Goal: Task Accomplishment & Management: Manage account settings

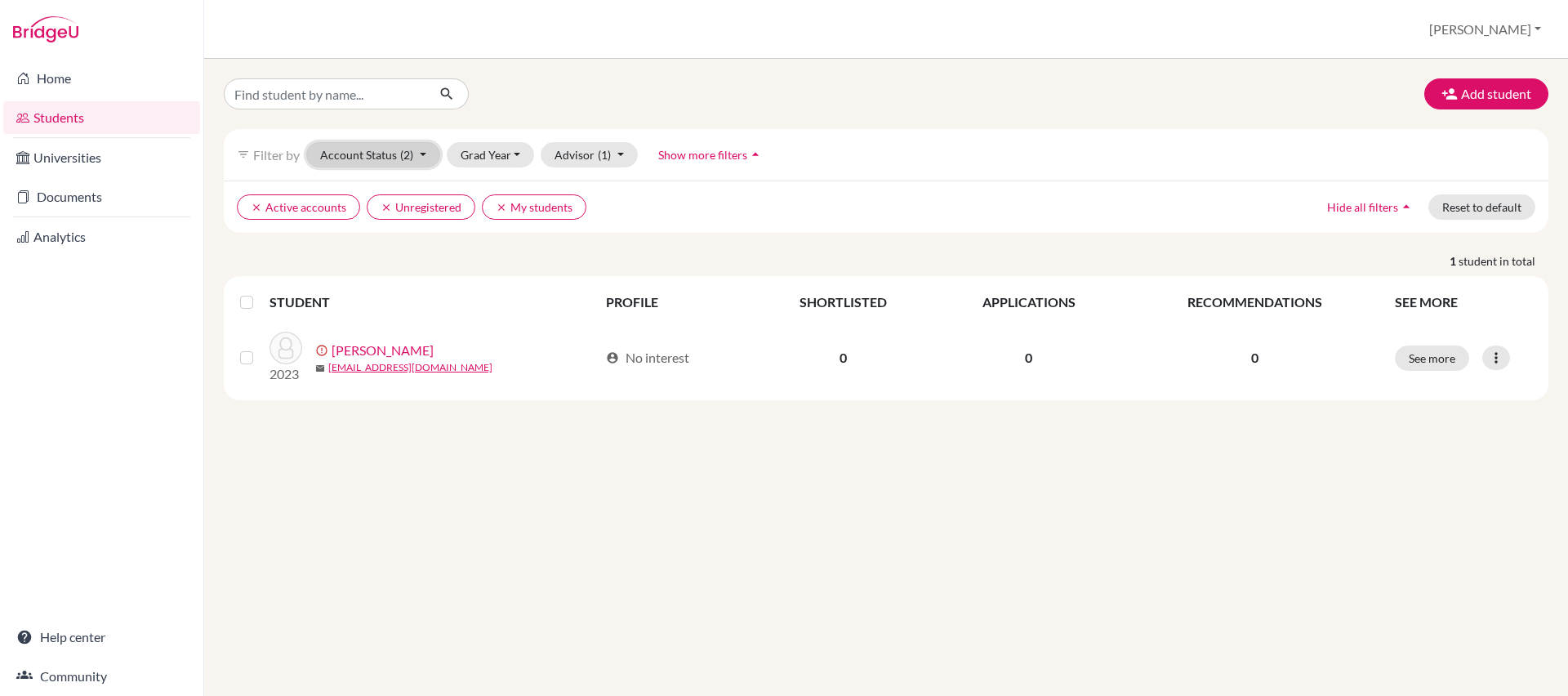
click at [421, 151] on button "Account Status (2)" at bounding box center [373, 155] width 134 height 26
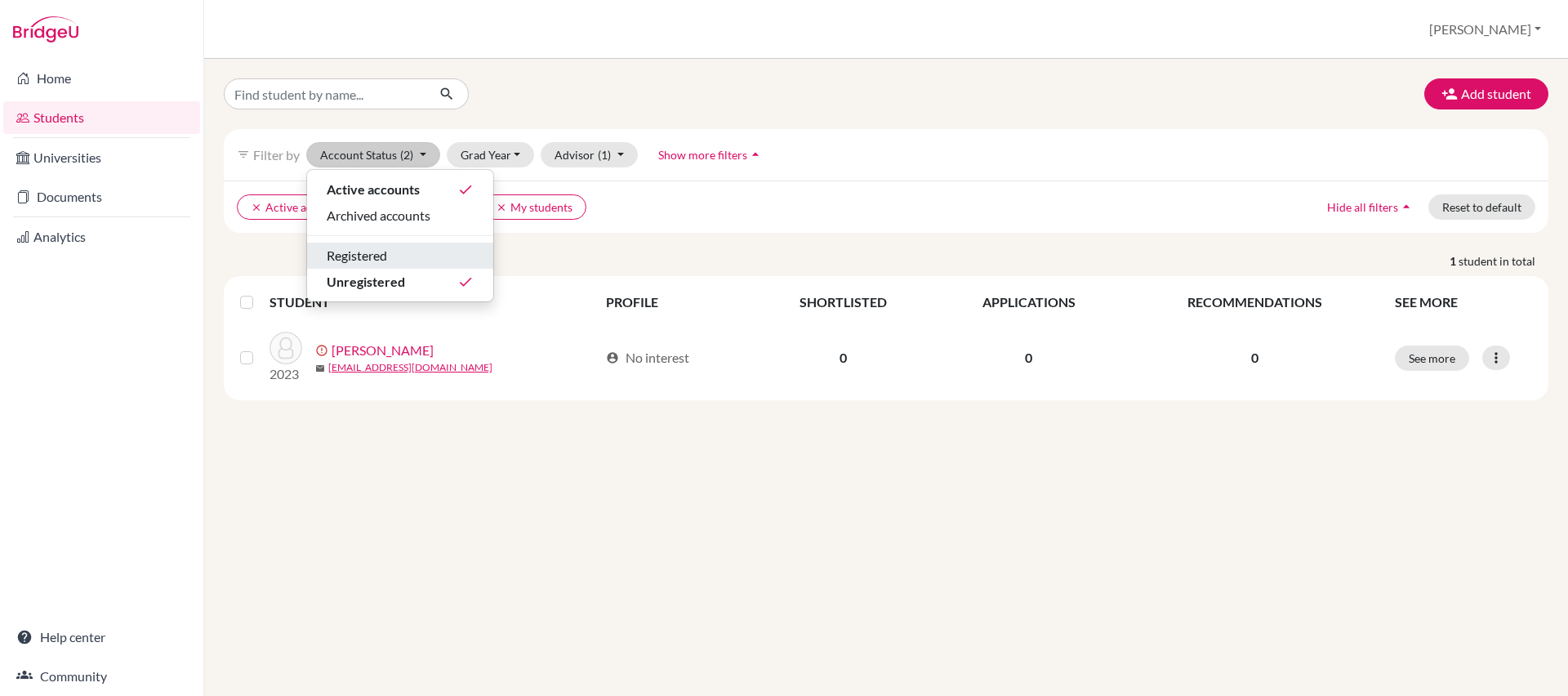
click at [410, 246] on div "Registered" at bounding box center [400, 256] width 147 height 20
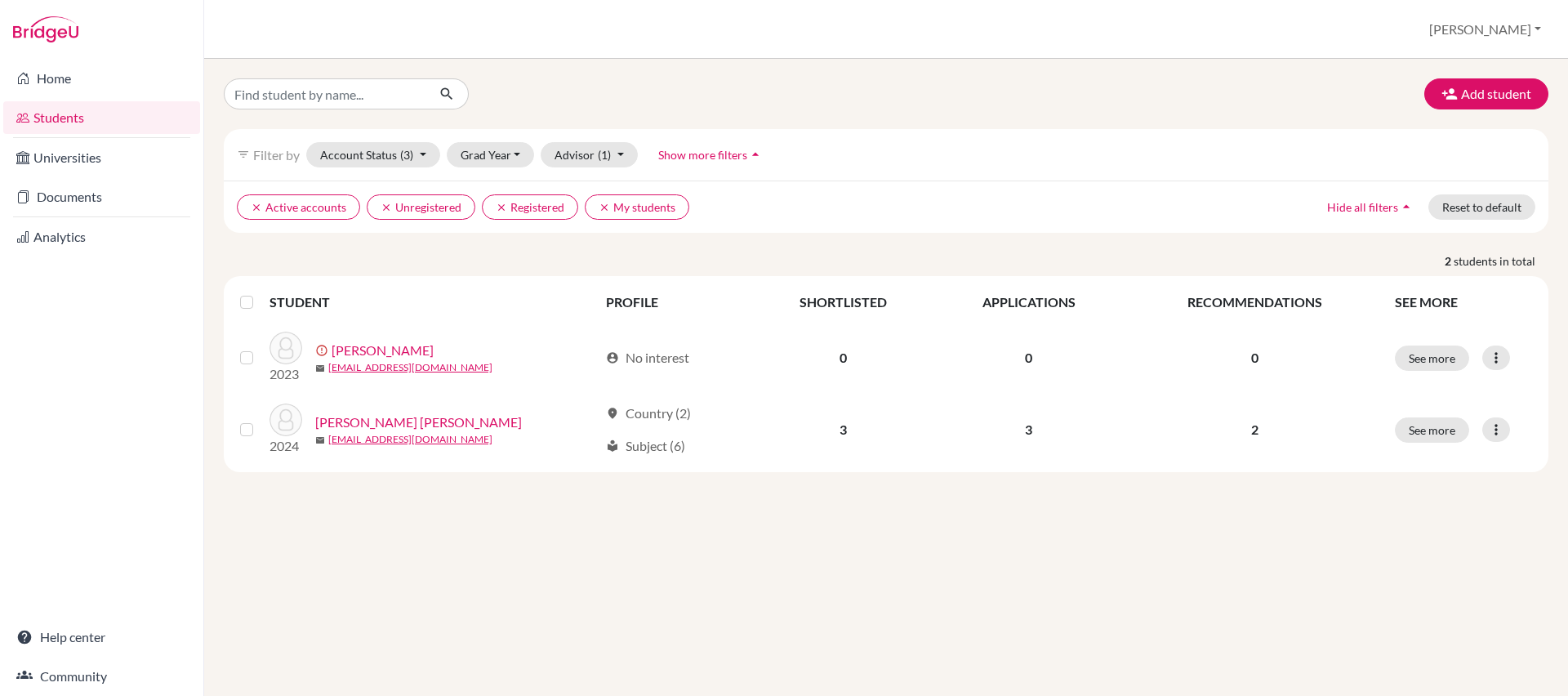
click at [260, 348] on label at bounding box center [260, 348] width 0 height 0
click at [0, 0] on input "checkbox" at bounding box center [0, 0] width 0 height 0
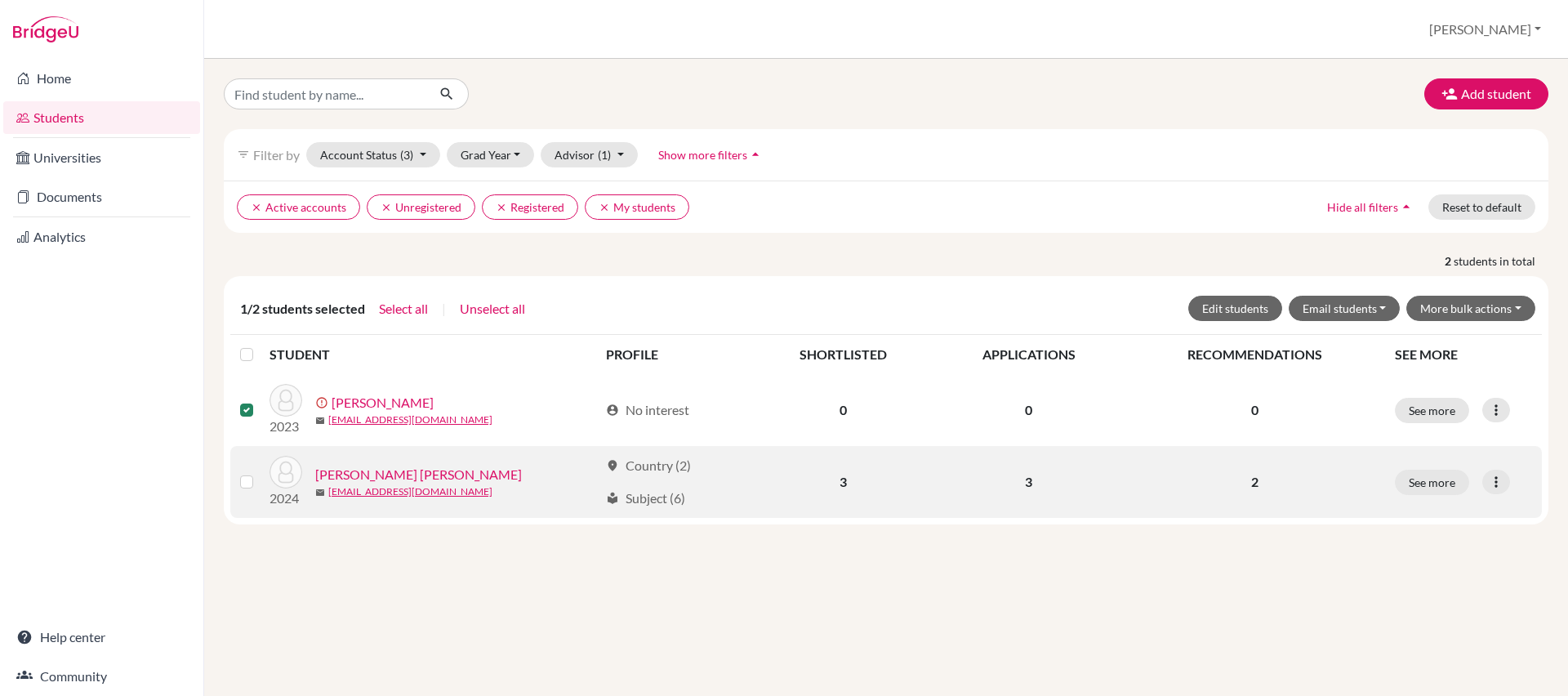
click at [260, 472] on label at bounding box center [260, 472] width 0 height 0
click at [0, 0] on input "checkbox" at bounding box center [0, 0] width 0 height 0
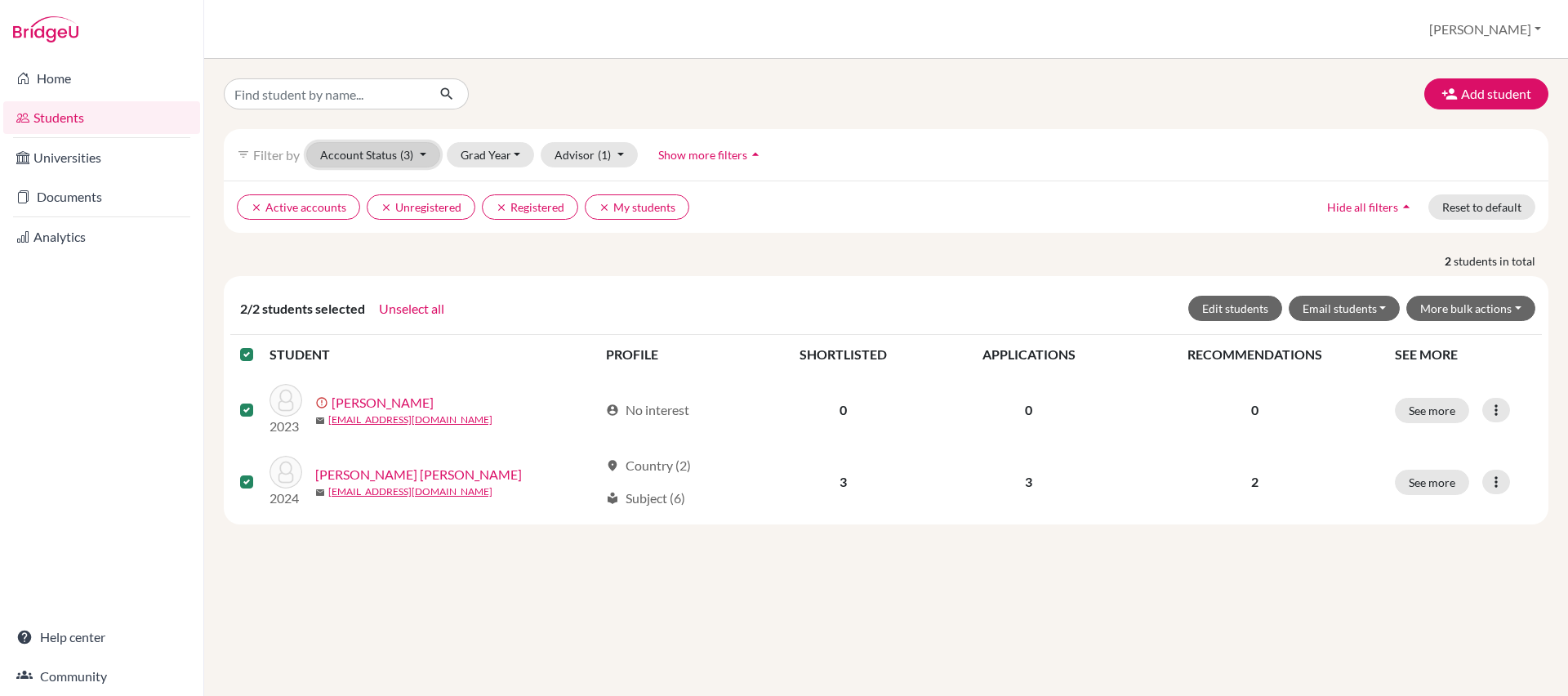
click at [419, 155] on button "Account Status (3)" at bounding box center [373, 155] width 134 height 26
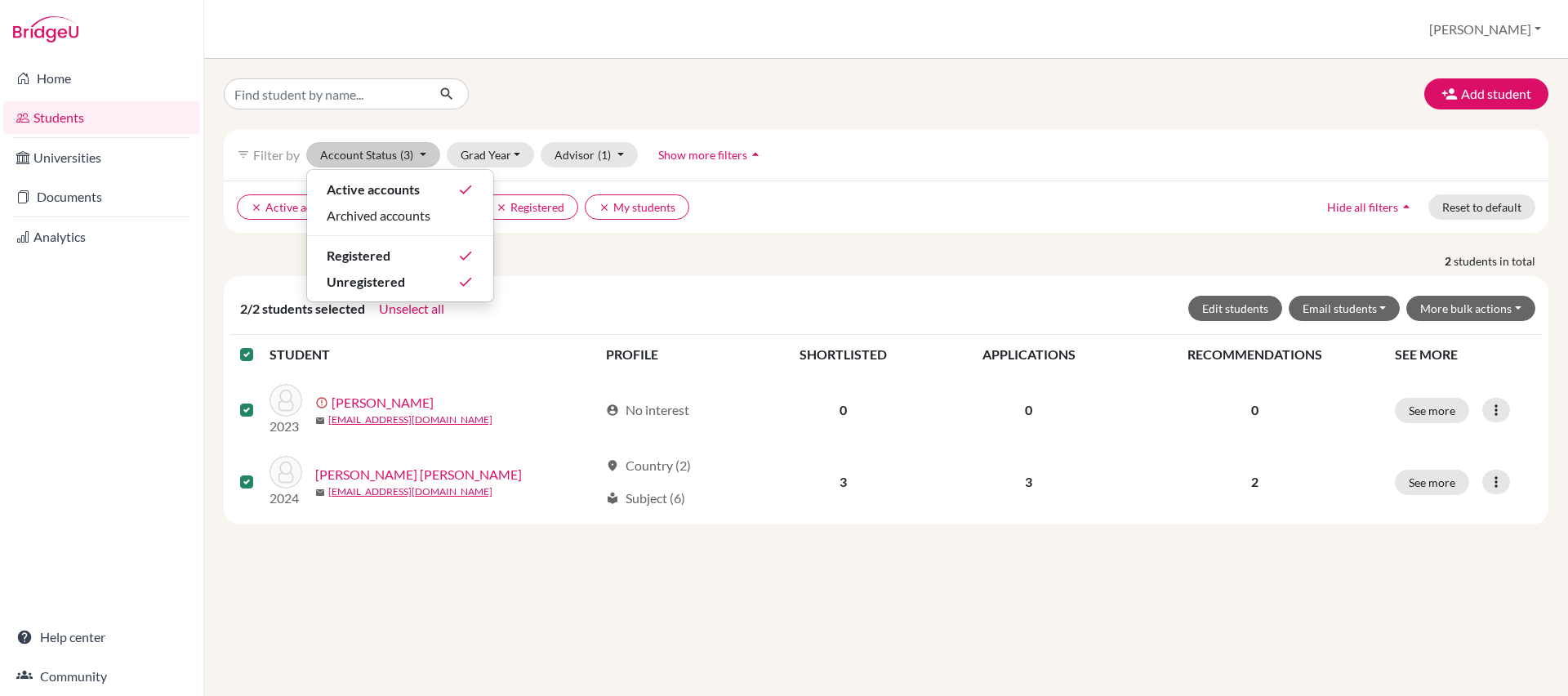
click at [508, 110] on div "Add student filter_list Filter by Account Status (3) Active accounts done Archi…" at bounding box center [886, 301] width 1325 height 446
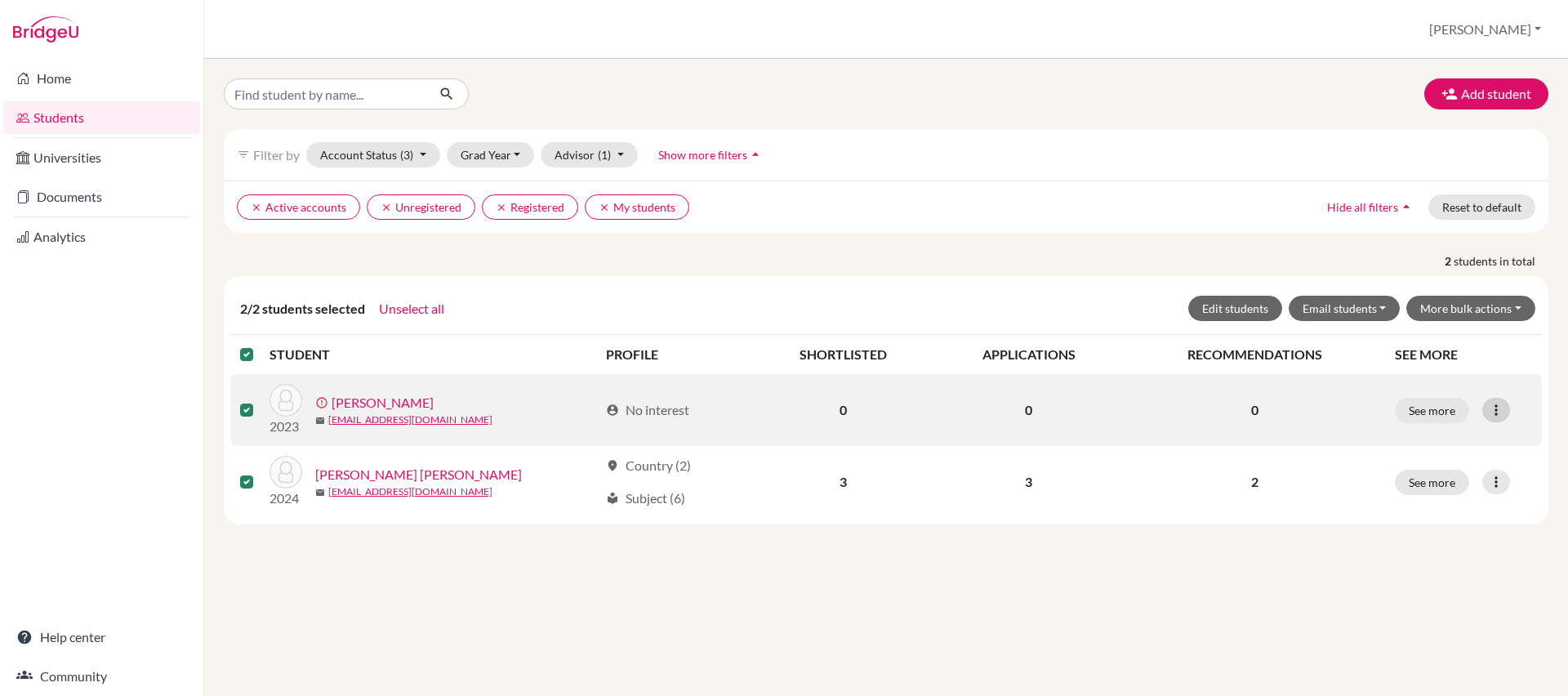
click at [1490, 406] on icon at bounding box center [1496, 409] width 16 height 16
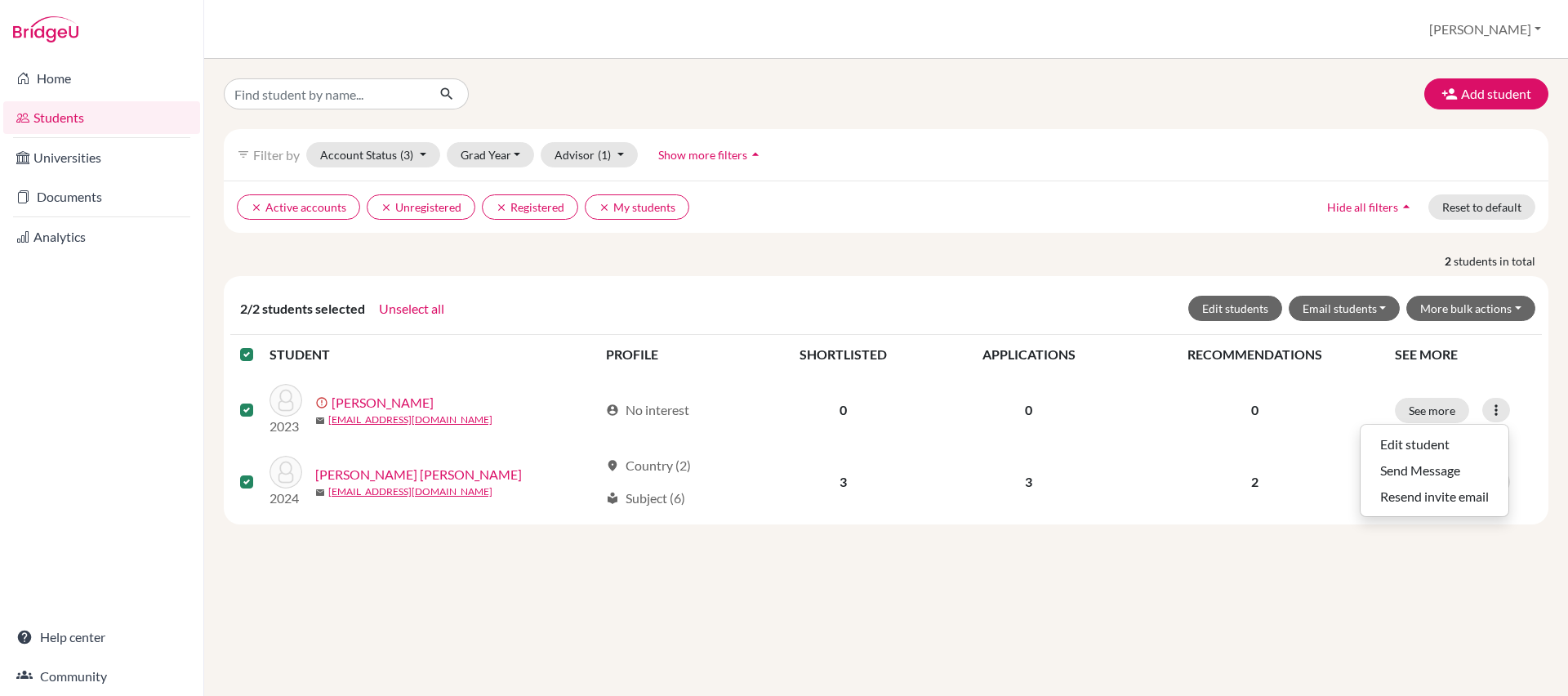
click at [1460, 572] on div "Add student filter_list Filter by Account Status (3) Active accounts done Archi…" at bounding box center [886, 377] width 1364 height 638
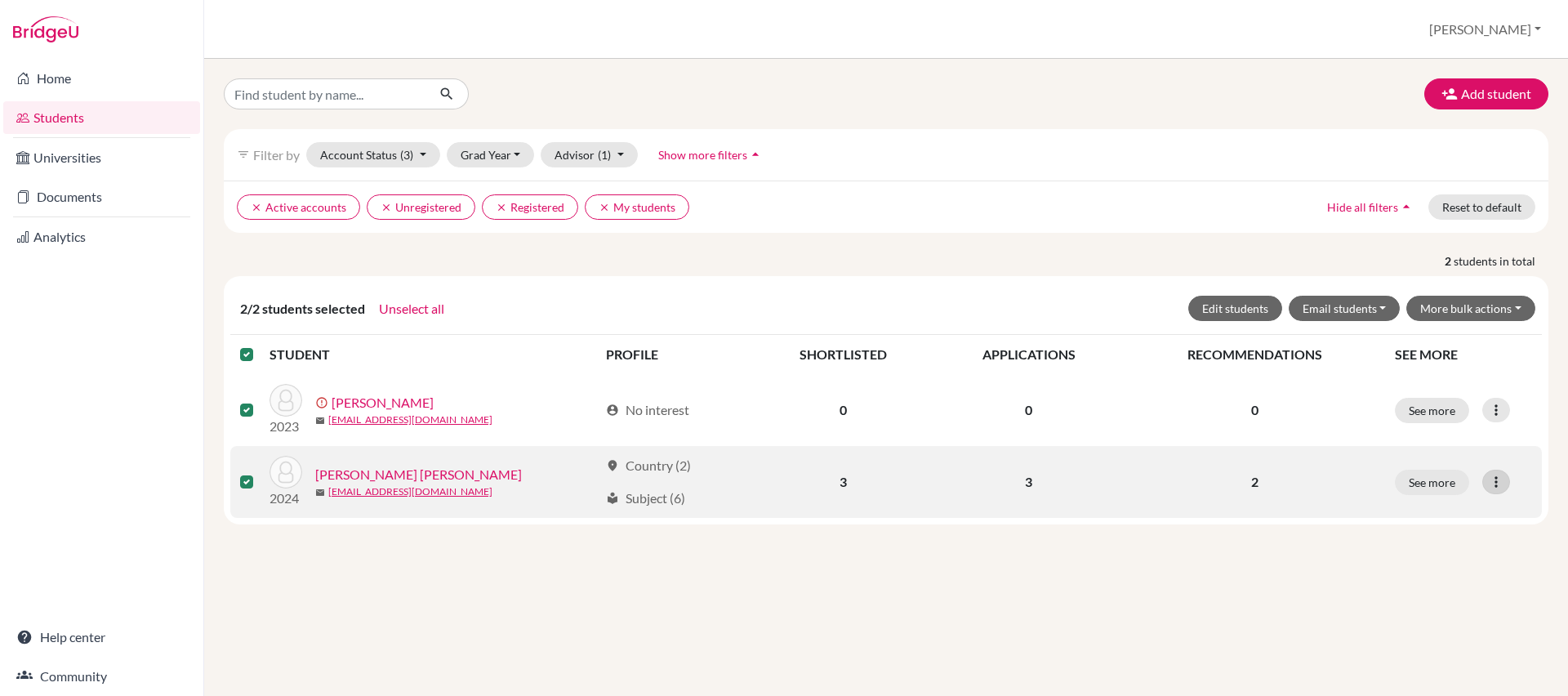
click at [1500, 483] on icon at bounding box center [1496, 482] width 16 height 16
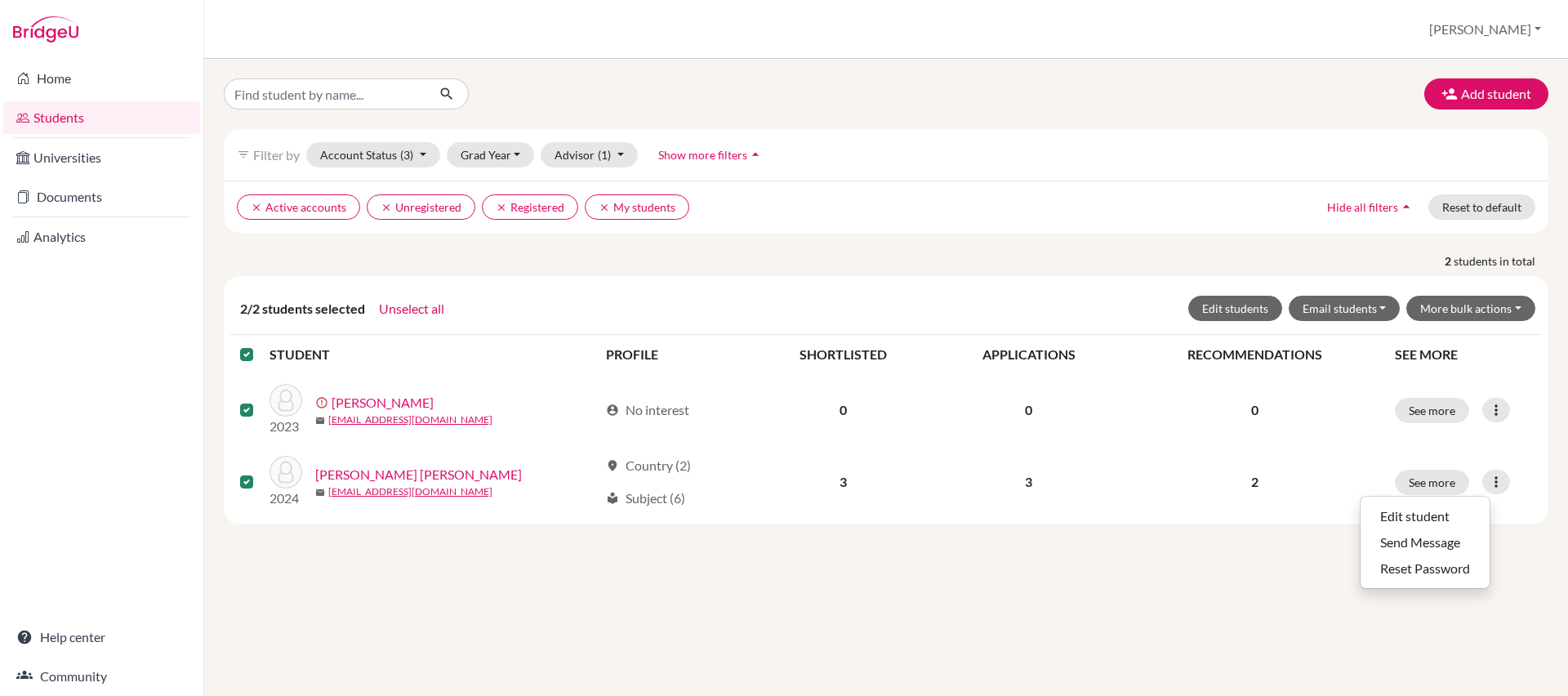
click at [1190, 594] on div "Add student filter_list Filter by Account Status (3) Active accounts done Archi…" at bounding box center [886, 377] width 1364 height 638
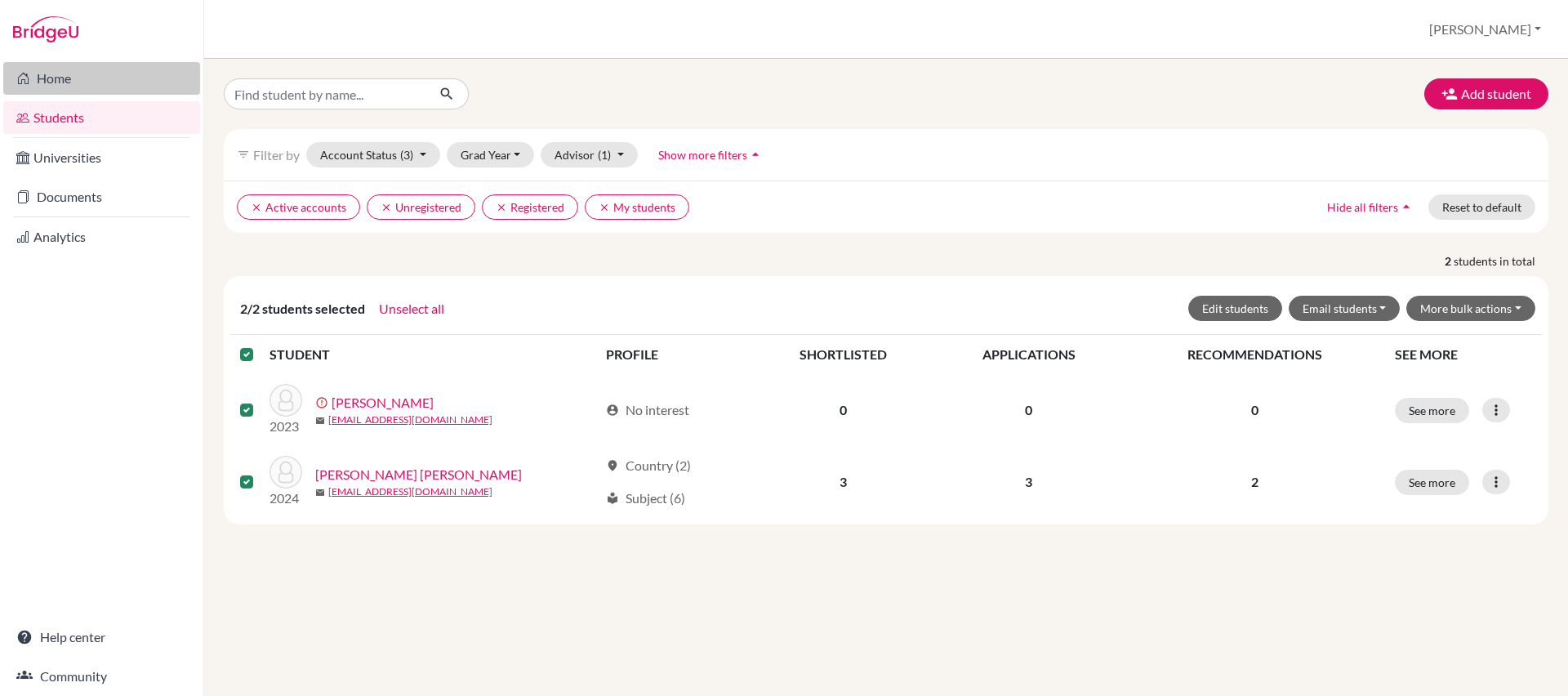
click at [87, 75] on link "Home" at bounding box center [101, 78] width 197 height 33
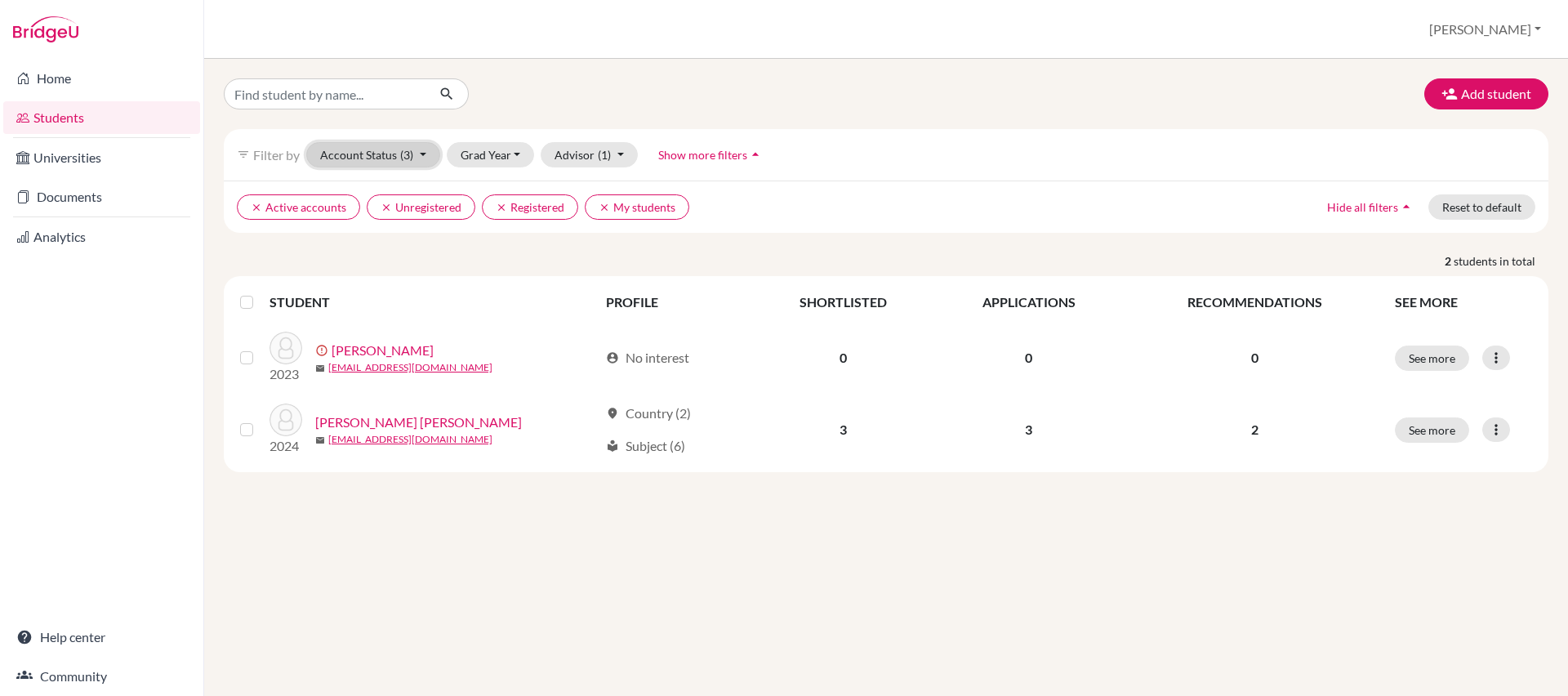
click at [355, 146] on button "Account Status (3)" at bounding box center [373, 155] width 134 height 26
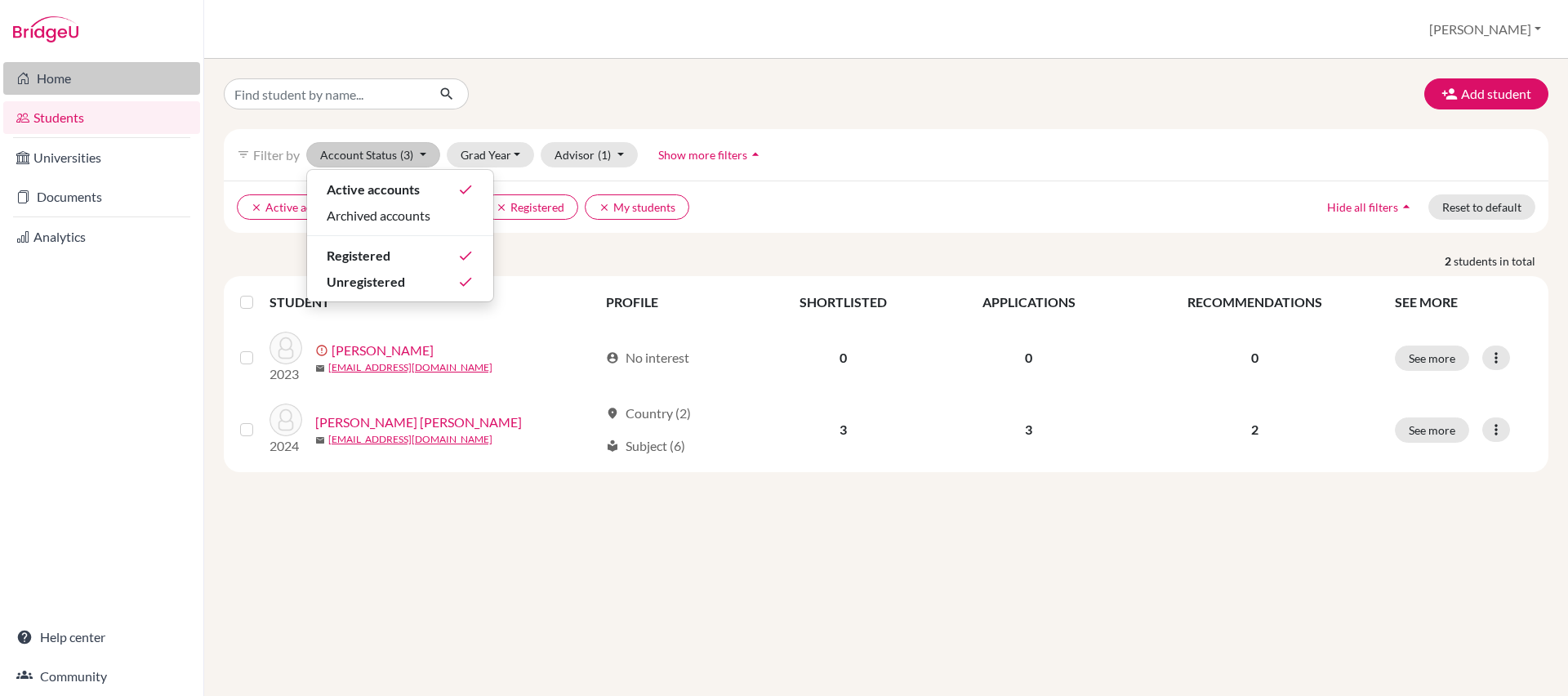
click at [66, 75] on link "Home" at bounding box center [101, 78] width 197 height 33
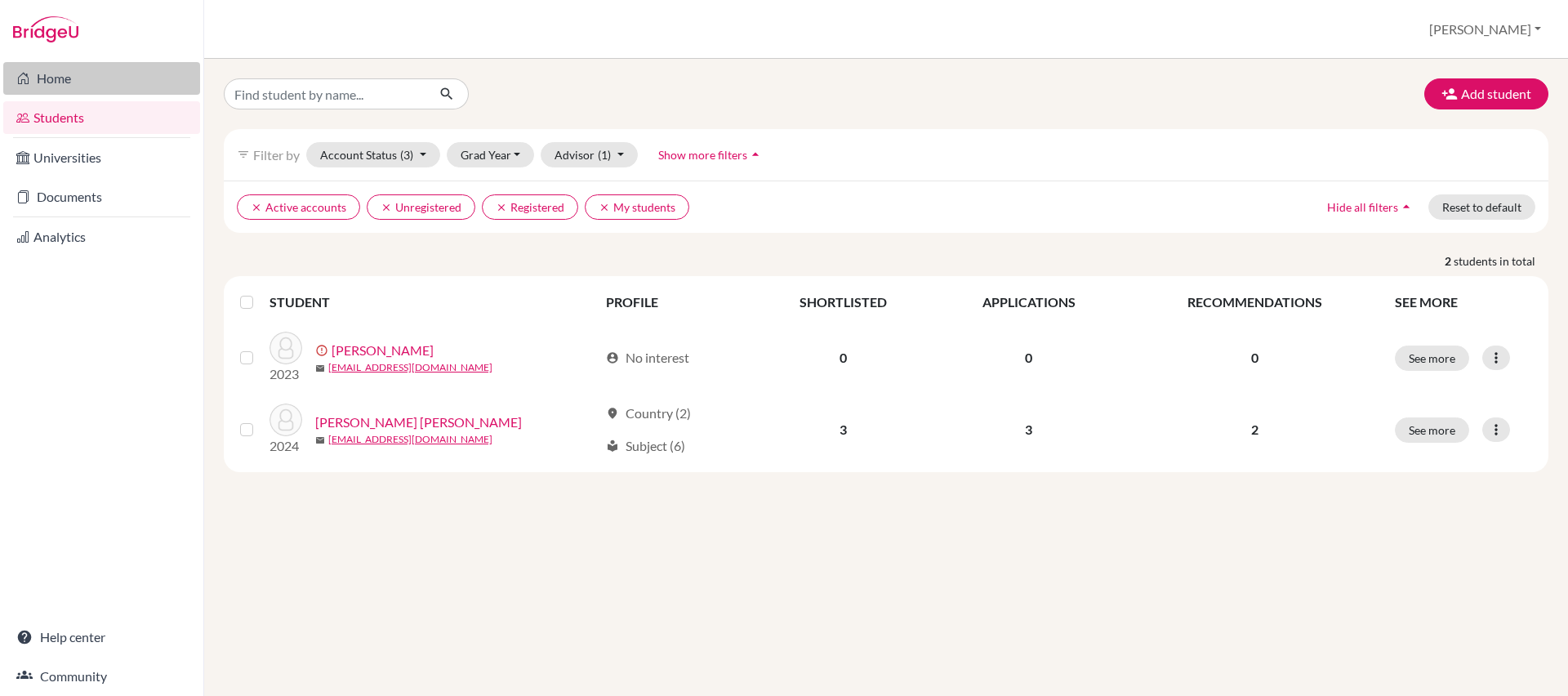
click at [67, 81] on link "Home" at bounding box center [101, 78] width 197 height 33
click at [427, 156] on button "Account Status (3)" at bounding box center [373, 155] width 134 height 26
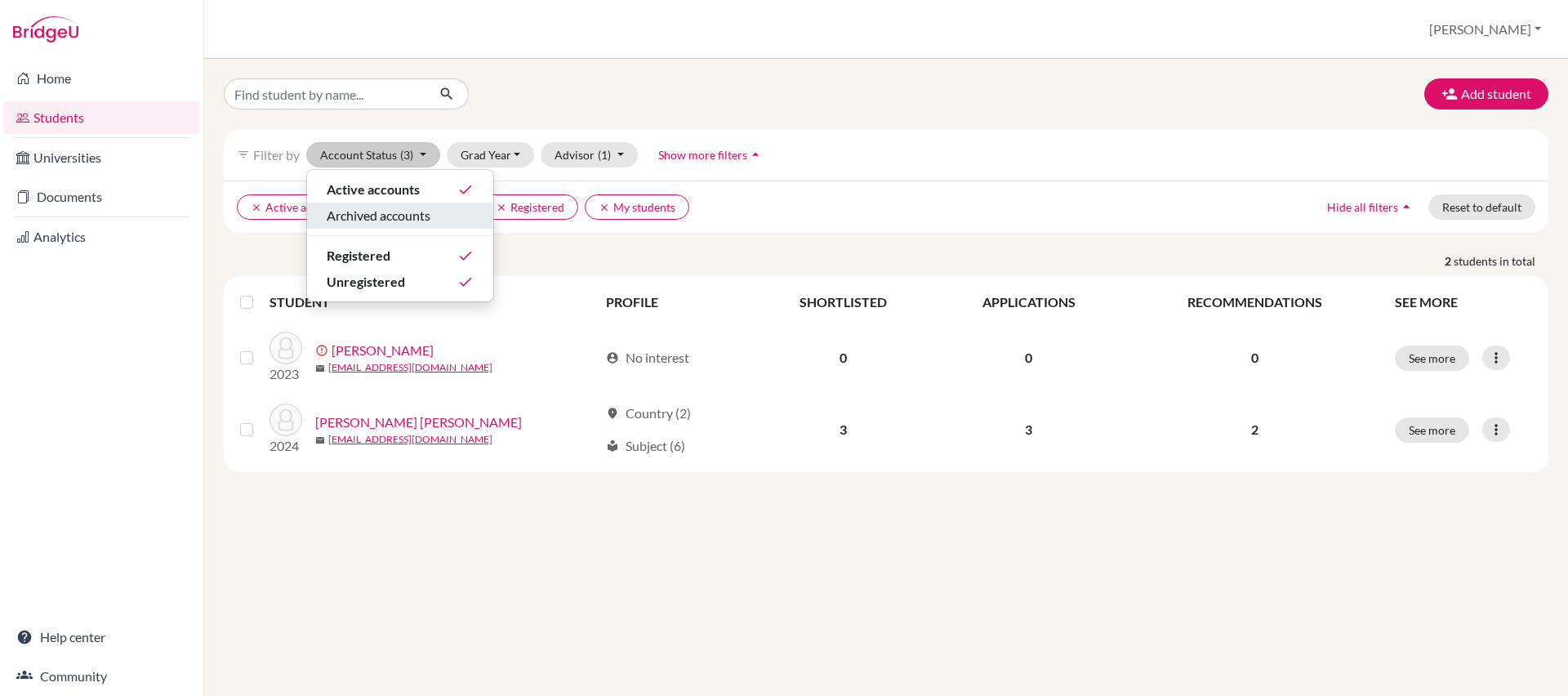
click at [422, 211] on span "Archived accounts" at bounding box center [379, 216] width 104 height 20
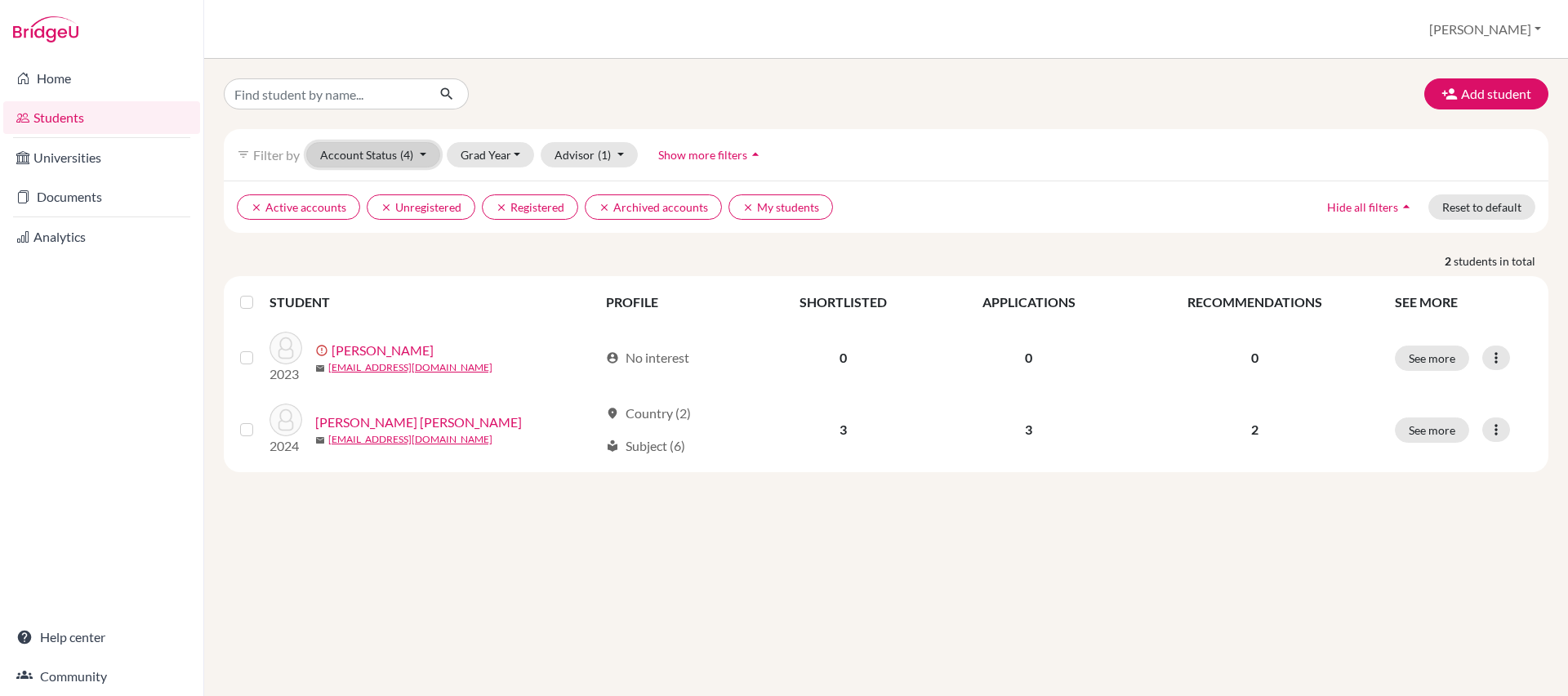
click at [424, 154] on button "Account Status (4)" at bounding box center [373, 155] width 134 height 26
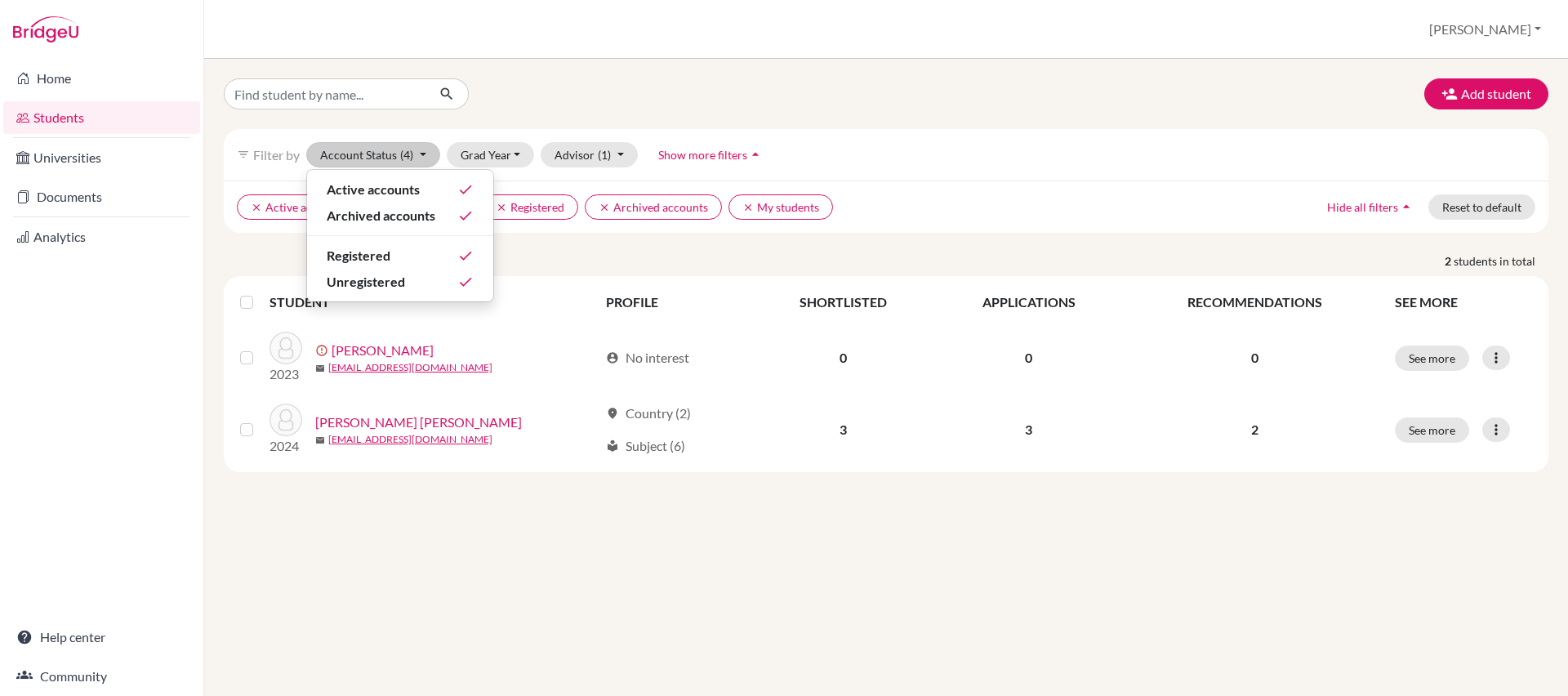
click at [549, 258] on p "2 students in total" at bounding box center [885, 261] width 1349 height 17
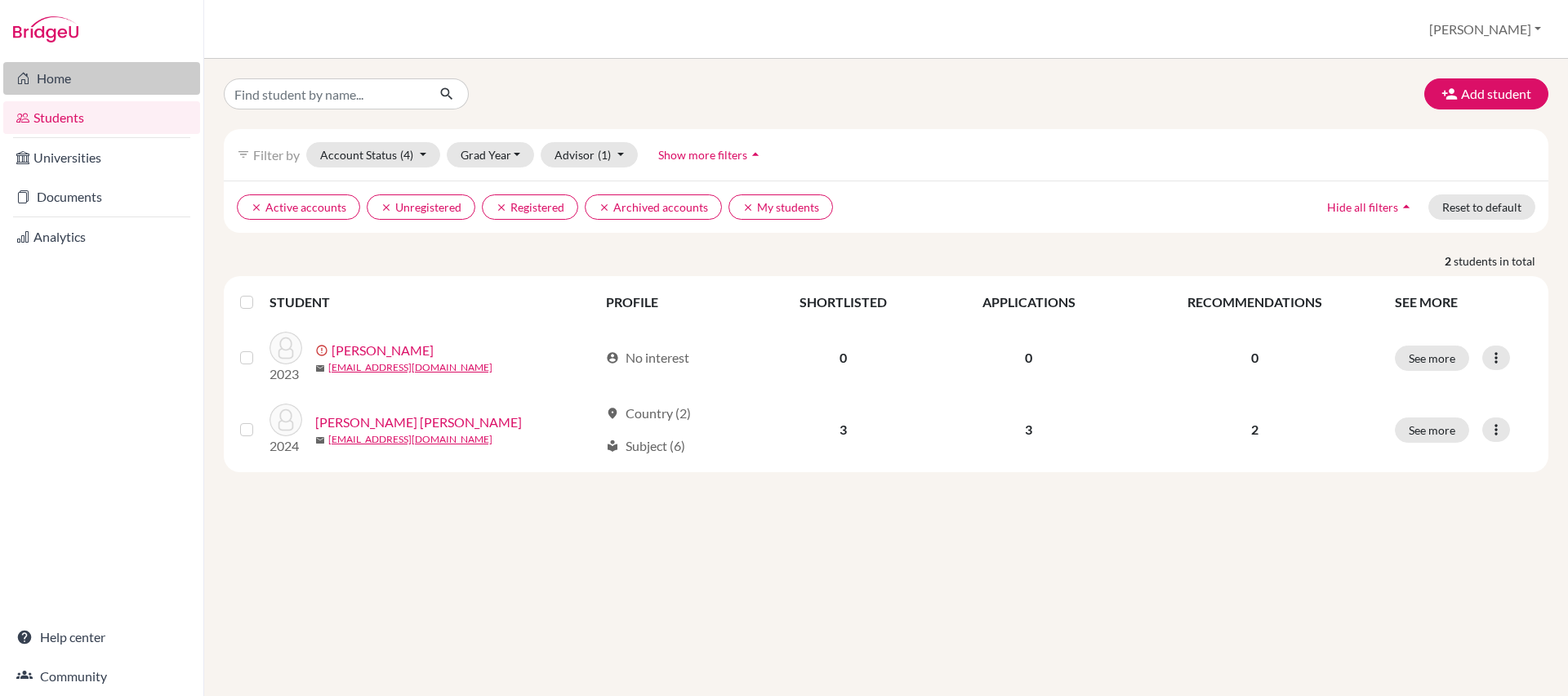
click at [42, 79] on link "Home" at bounding box center [101, 78] width 197 height 33
